Goal: Information Seeking & Learning: Learn about a topic

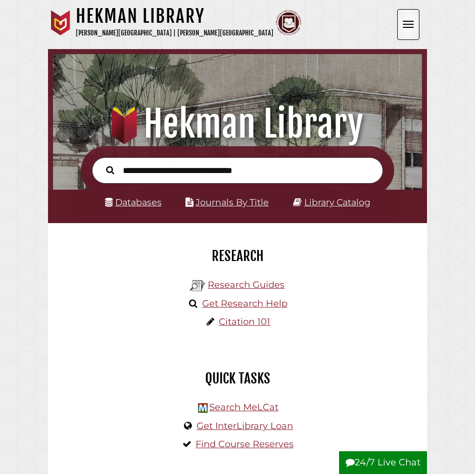
scroll to position [5, 5]
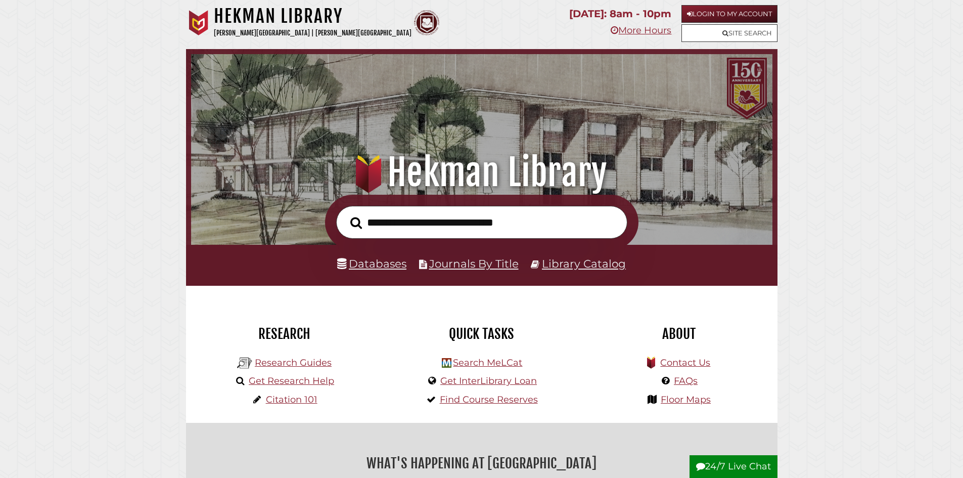
scroll to position [192, 577]
click at [475, 6] on link "Login to My Account" at bounding box center [730, 14] width 96 height 18
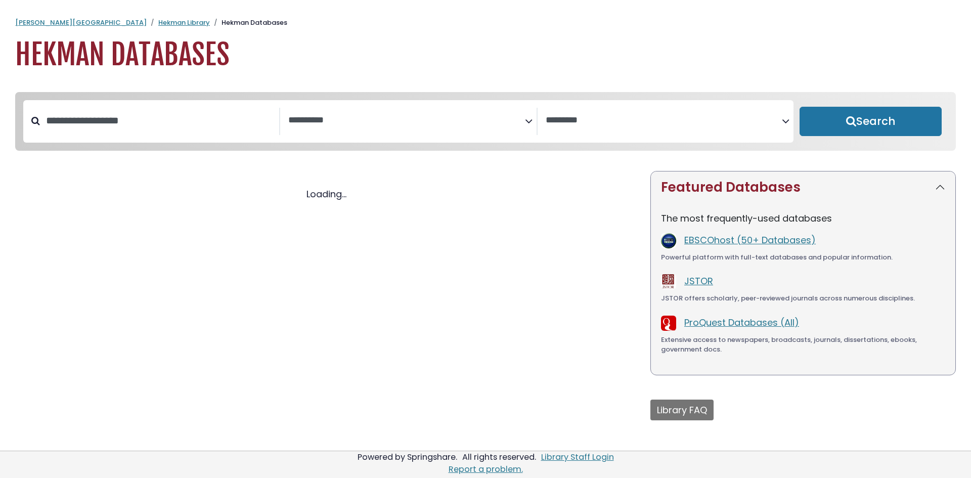
select select "Database Subject Filter"
select select "Database Vendors Filter"
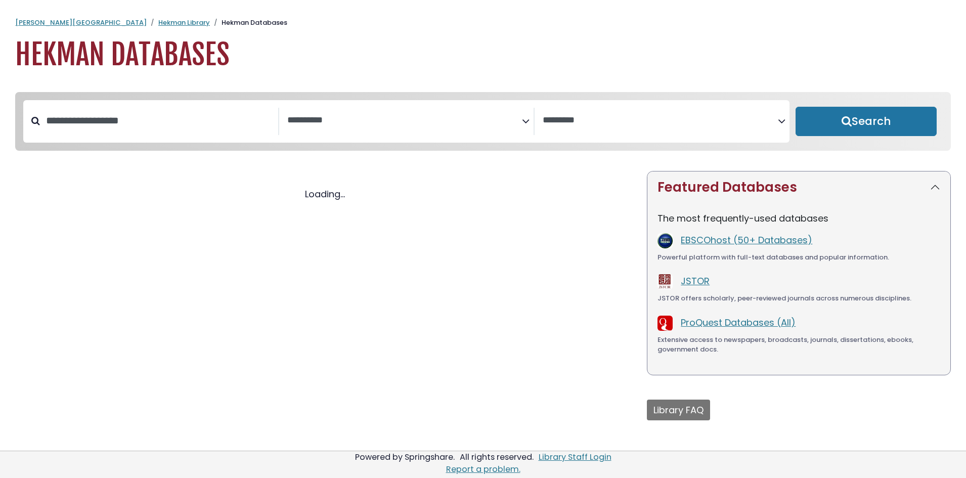
select select "Database Subject Filter"
select select "Database Vendors Filter"
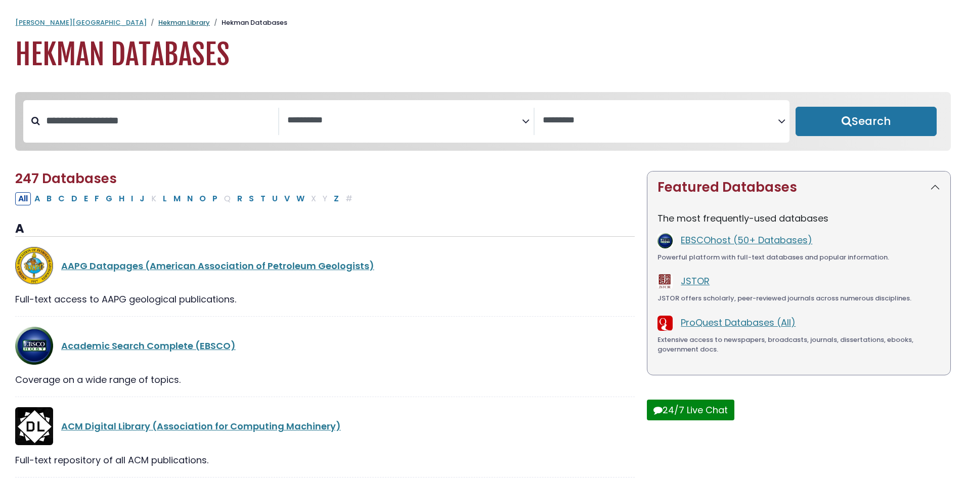
click at [158, 22] on link "Hekman Library" at bounding box center [184, 23] width 52 height 10
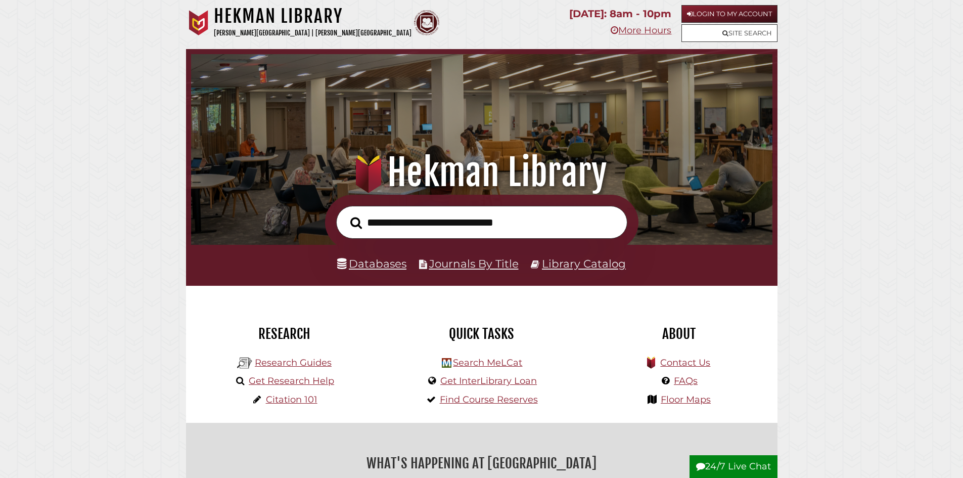
click at [442, 224] on input "text" at bounding box center [481, 222] width 291 height 33
type input "**********"
click at [345, 214] on button "Search" at bounding box center [356, 223] width 22 height 18
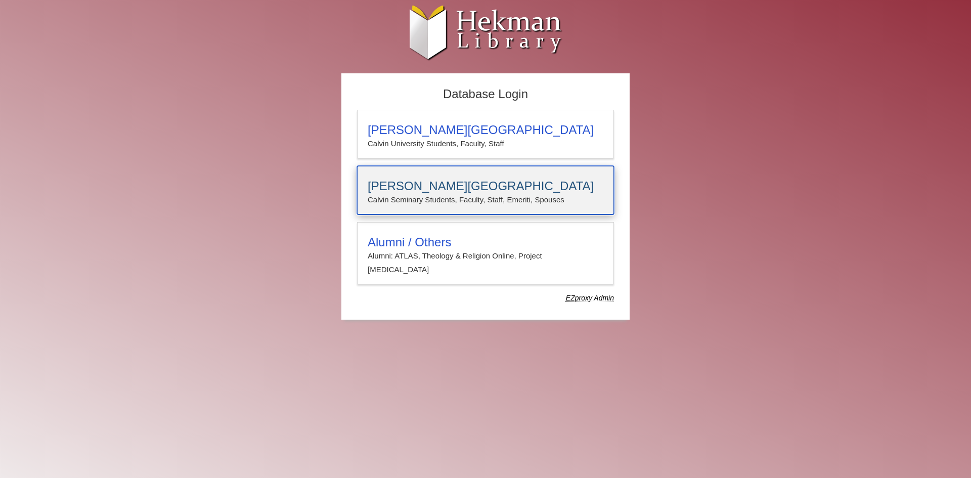
click at [392, 197] on p "Calvin Seminary Students, Faculty, Staff, Emeriti, Spouses" at bounding box center [486, 199] width 236 height 13
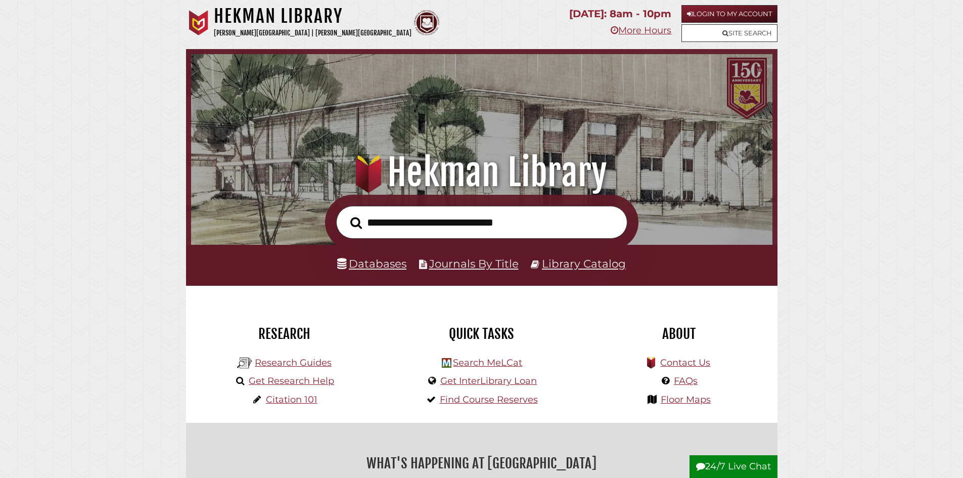
scroll to position [192, 577]
click at [729, 10] on link "Login to My Account" at bounding box center [730, 14] width 96 height 18
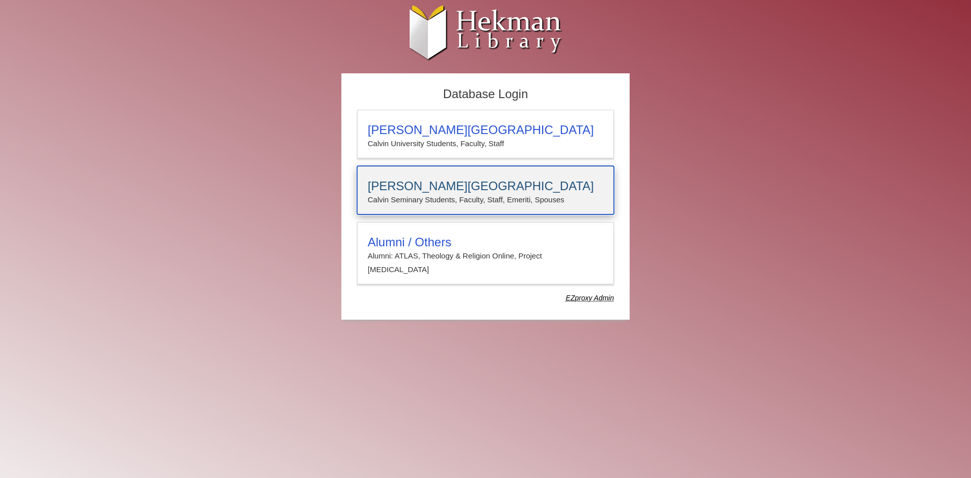
click at [379, 195] on p "Calvin Seminary Students, Faculty, Staff, Emeriti, Spouses" at bounding box center [486, 199] width 236 height 13
